Goal: Find specific page/section: Find specific page/section

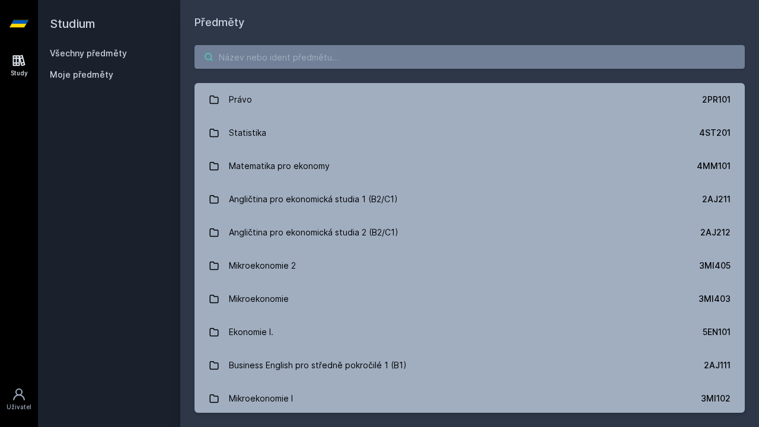
click at [406, 57] on input "search" at bounding box center [469, 57] width 550 height 24
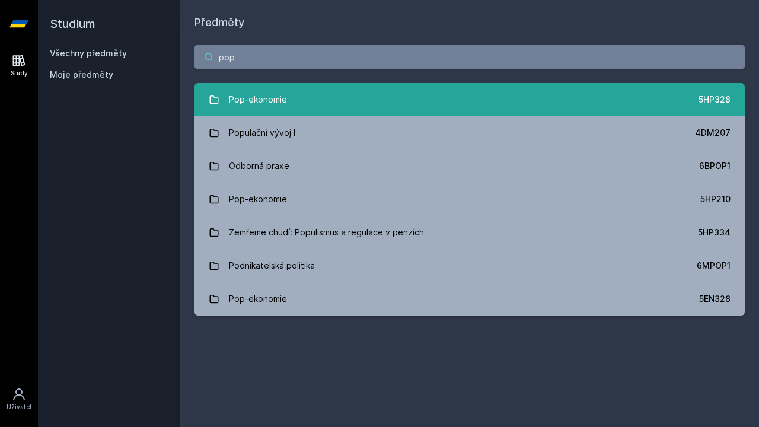
type input "pop"
click at [354, 101] on link "Pop-ekonomie 5HP328" at bounding box center [469, 99] width 550 height 33
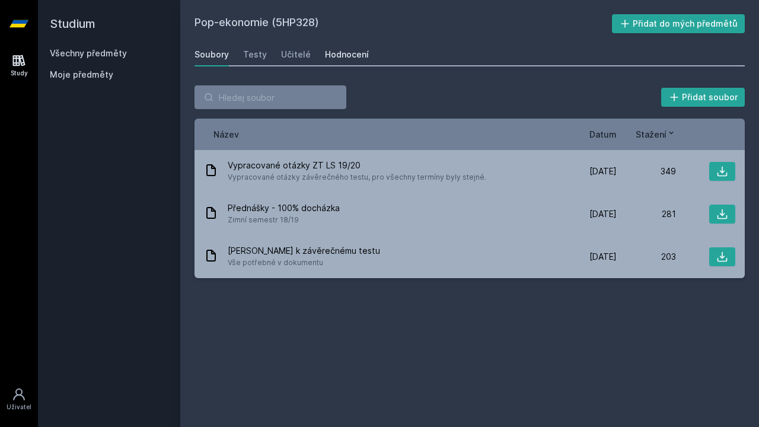
click at [337, 59] on div "Hodnocení" at bounding box center [347, 55] width 44 height 12
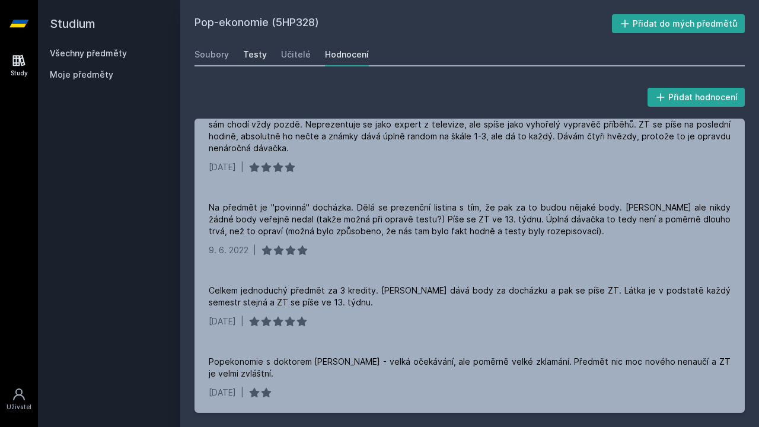
click at [250, 56] on div "Testy" at bounding box center [255, 55] width 24 height 12
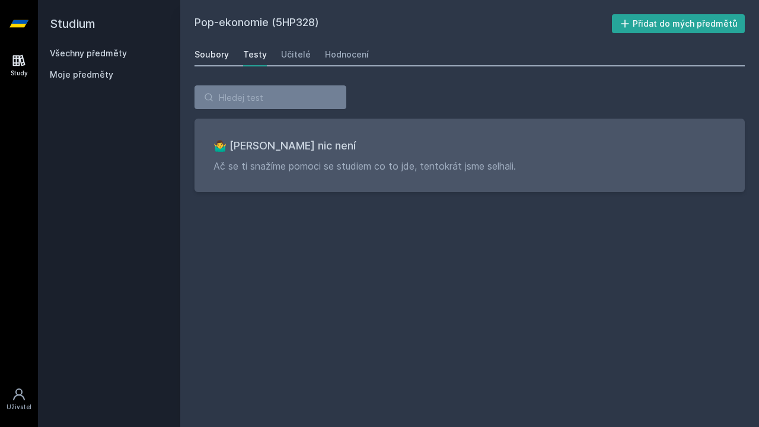
click at [199, 55] on div "Soubory" at bounding box center [211, 55] width 34 height 12
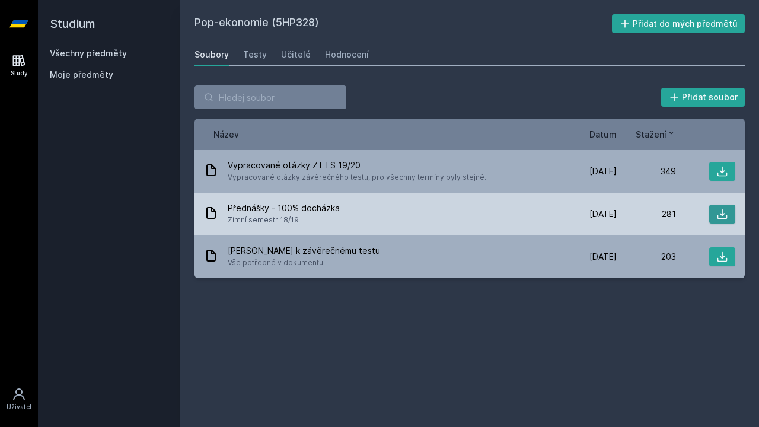
click at [718, 211] on icon at bounding box center [722, 214] width 12 height 12
